Goal: Task Accomplishment & Management: Use online tool/utility

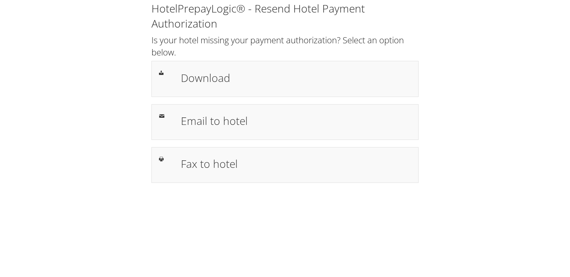
click at [243, 119] on h1 "Email to hotel" at bounding box center [296, 121] width 230 height 16
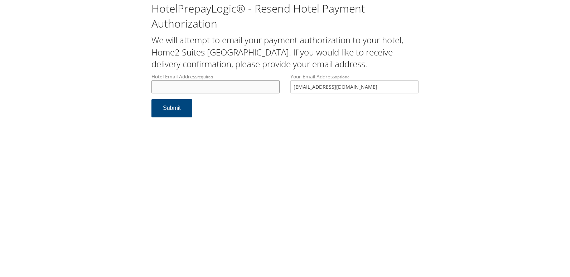
click at [183, 88] on input "Hotel Email Address required" at bounding box center [216, 86] width 128 height 13
paste input "front.desk810m@gmail.com"
click at [221, 90] on input "front.desk810m@gmail.com" at bounding box center [216, 86] width 128 height 13
type input "front.desk810m@gmail.com"
click at [179, 115] on button "Submit" at bounding box center [172, 108] width 41 height 18
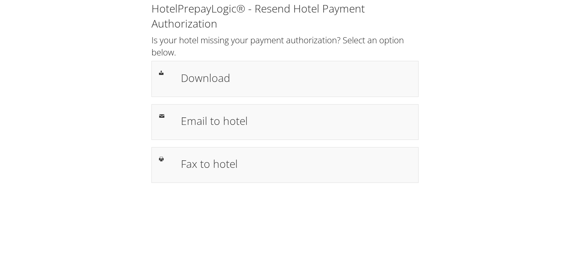
click at [196, 68] on div "Download" at bounding box center [285, 79] width 267 height 36
